Goal: Task Accomplishment & Management: Use online tool/utility

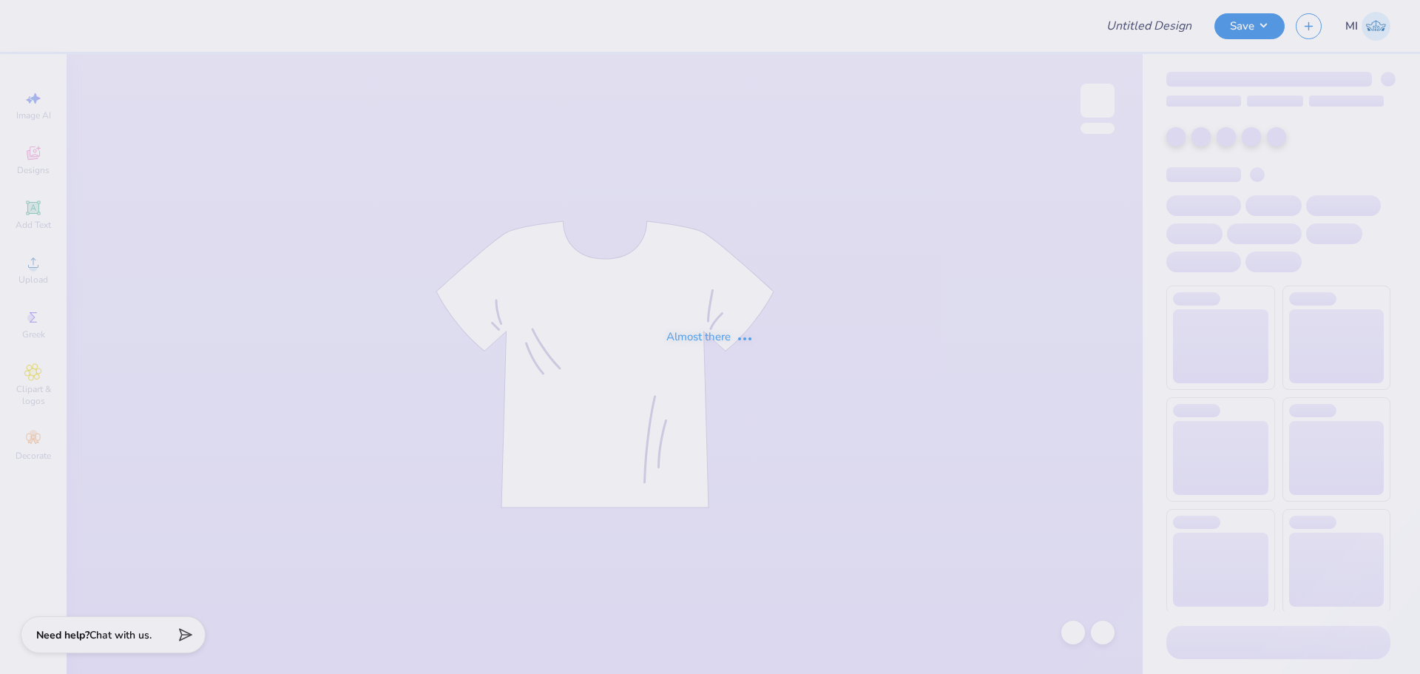
type input "open house"
type input "51"
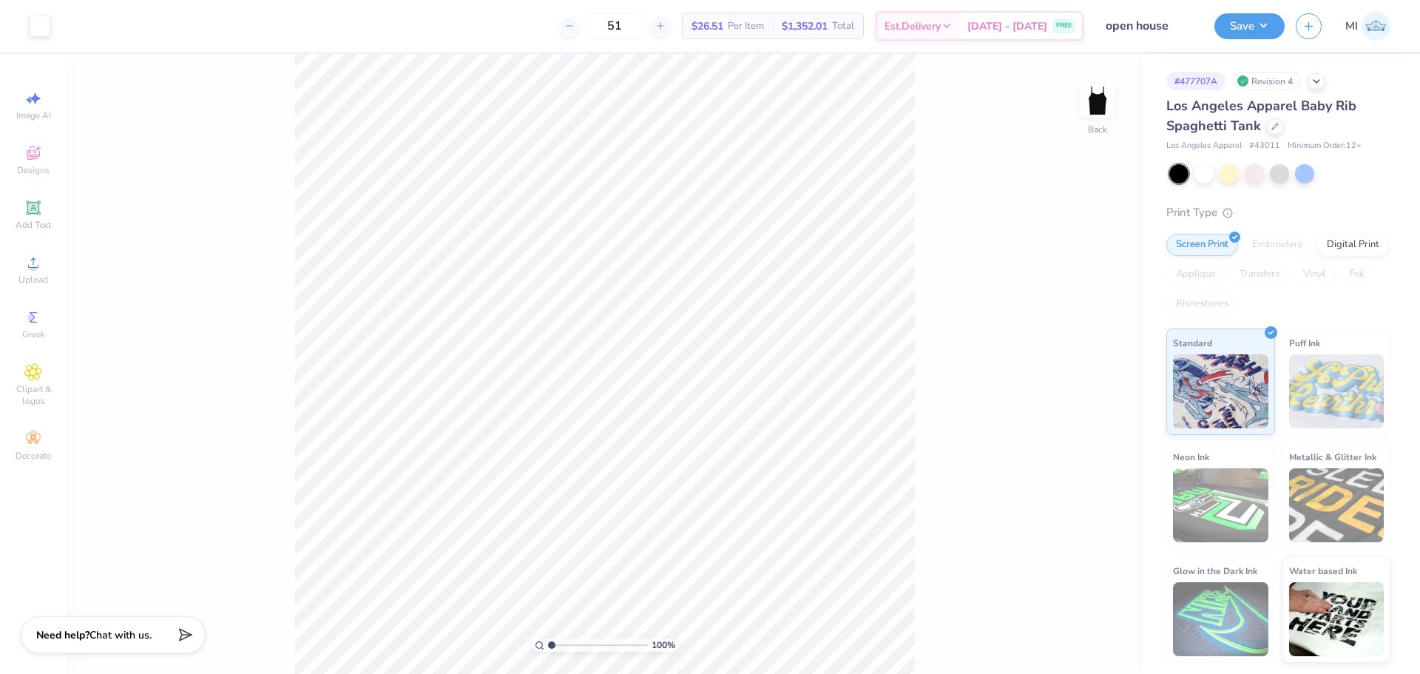
click at [1199, 107] on span "Los Angeles Apparel Baby Rib Spaghetti Tank" at bounding box center [1262, 116] width 190 height 38
copy div "Los Angeles Apparel Baby Rib Spaghetti Tank"
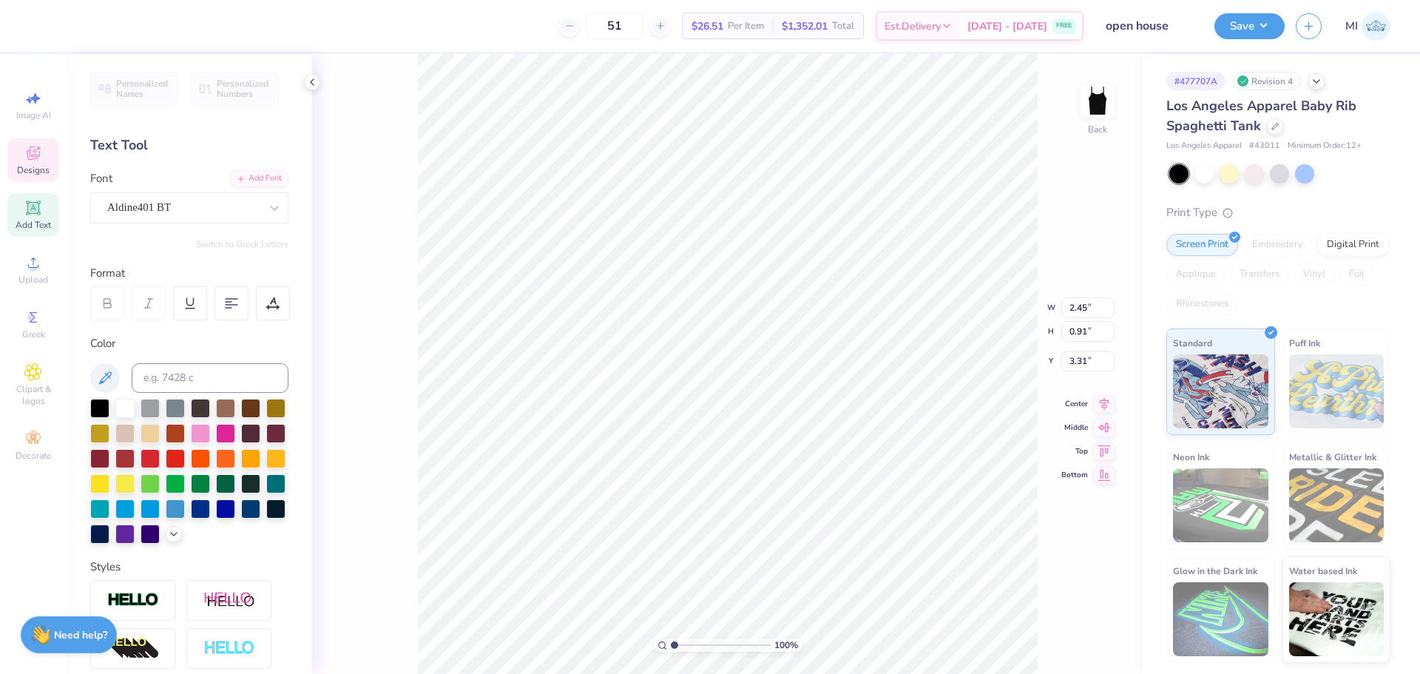
scroll to position [13, 1]
